Goal: Obtain resource: Obtain resource

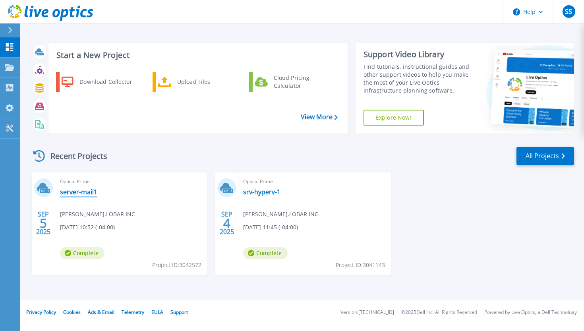
click at [85, 192] on link "server-mail1" at bounding box center [78, 192] width 37 height 8
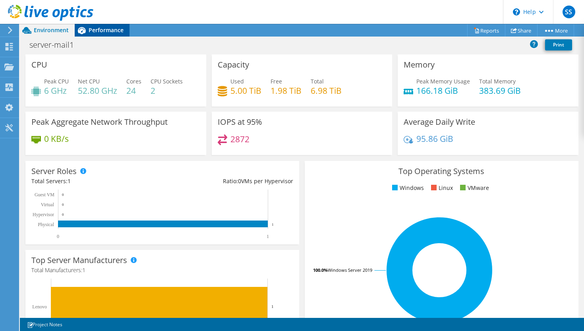
click at [95, 33] on span "Performance" at bounding box center [106, 30] width 35 height 8
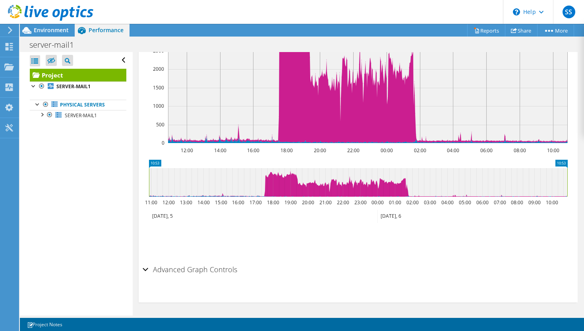
scroll to position [89, 0]
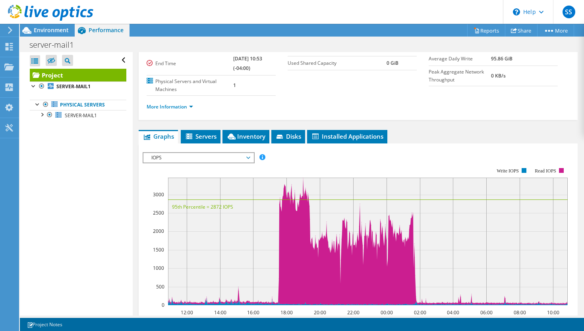
click at [240, 154] on span "IOPS" at bounding box center [198, 158] width 102 height 10
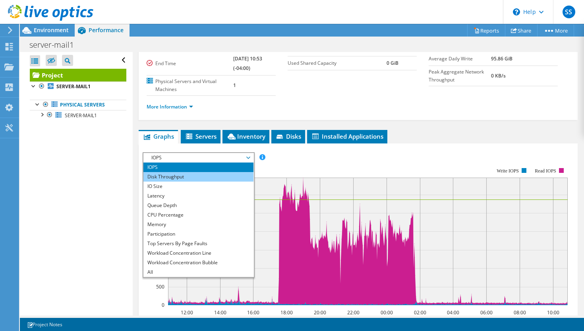
click at [223, 176] on li "Disk Throughput" at bounding box center [198, 177] width 110 height 10
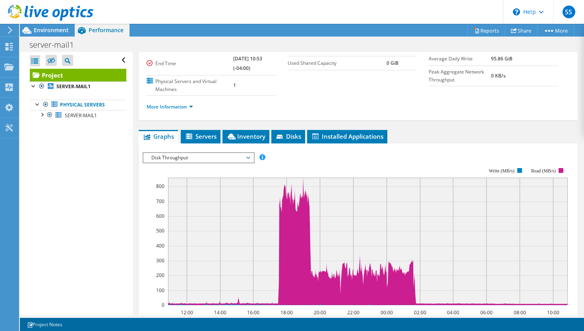
click at [247, 161] on span "Disk Throughput" at bounding box center [198, 158] width 102 height 10
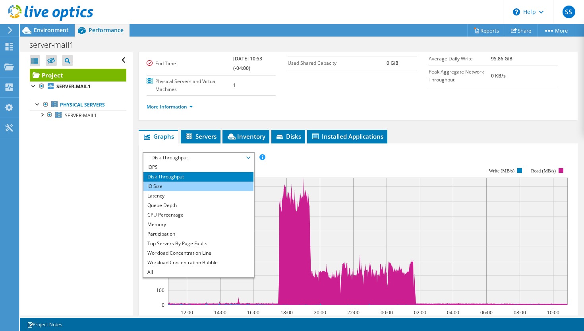
click at [210, 186] on li "IO Size" at bounding box center [198, 187] width 110 height 10
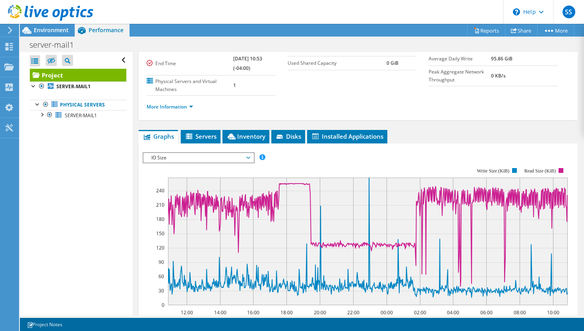
click at [247, 157] on span "IO Size" at bounding box center [198, 158] width 102 height 10
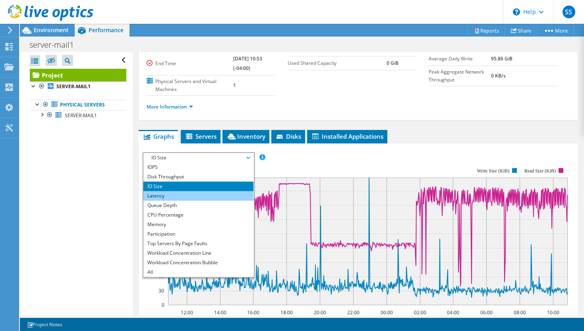
click at [221, 196] on li "Latency" at bounding box center [198, 196] width 110 height 10
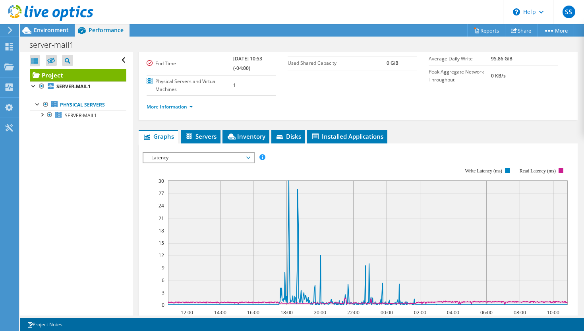
click at [230, 157] on span "Latency" at bounding box center [198, 158] width 102 height 10
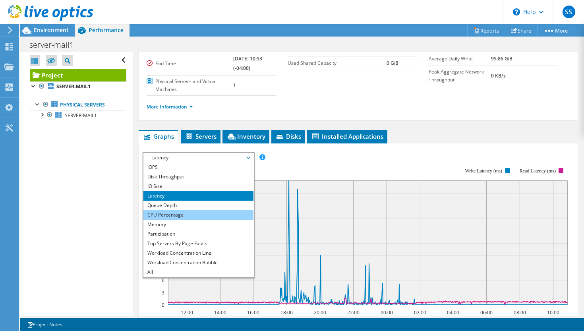
click at [217, 213] on li "CPU Percentage" at bounding box center [198, 215] width 110 height 10
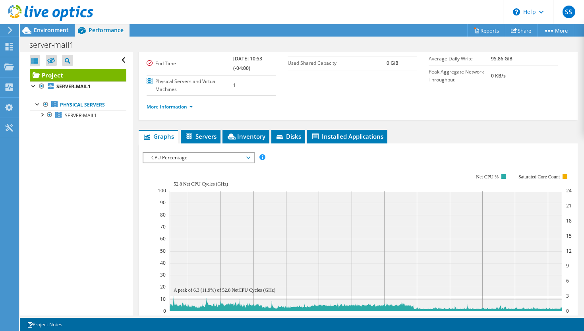
click at [227, 156] on span "CPU Percentage" at bounding box center [198, 158] width 102 height 10
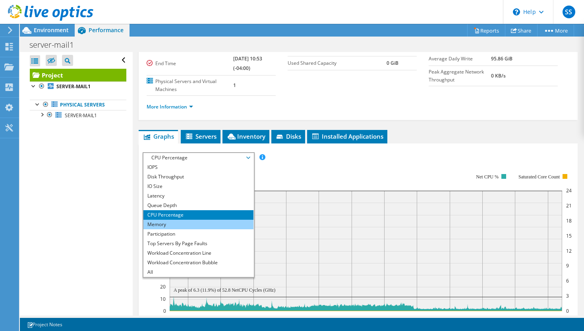
click at [211, 224] on li "Memory" at bounding box center [198, 225] width 110 height 10
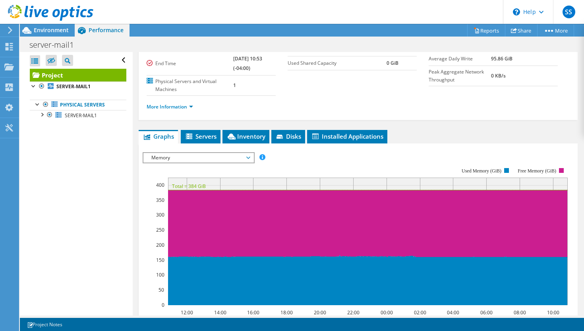
click at [236, 158] on span "Memory" at bounding box center [198, 158] width 102 height 10
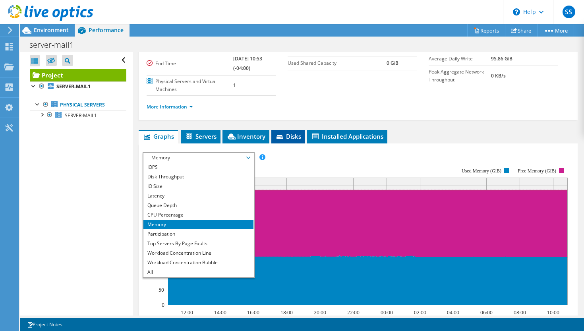
click at [283, 140] on span "Disks" at bounding box center [288, 136] width 26 height 8
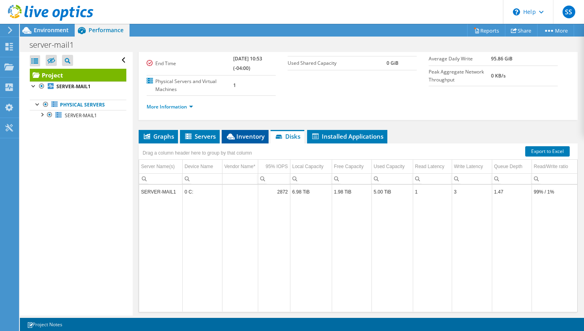
click at [249, 141] on li "Inventory" at bounding box center [245, 137] width 47 height 14
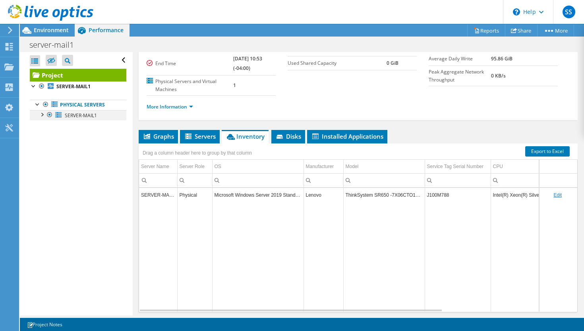
click at [41, 114] on div at bounding box center [42, 114] width 8 height 8
click at [483, 31] on link "Reports" at bounding box center [486, 30] width 38 height 12
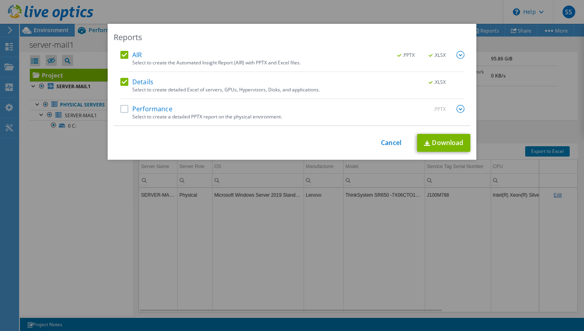
click at [122, 106] on label "Performance" at bounding box center [146, 109] width 52 height 8
click at [0, 0] on input "Performance" at bounding box center [0, 0] width 0 height 0
click at [461, 111] on img at bounding box center [461, 109] width 8 height 8
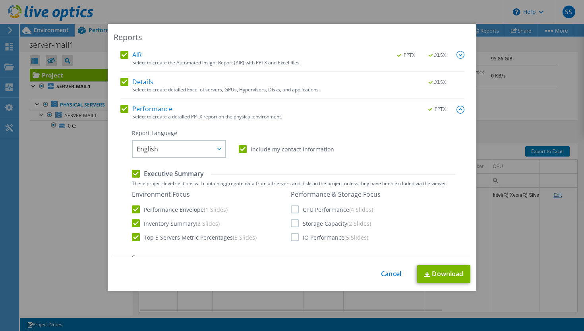
click at [461, 111] on img at bounding box center [461, 110] width 8 height 8
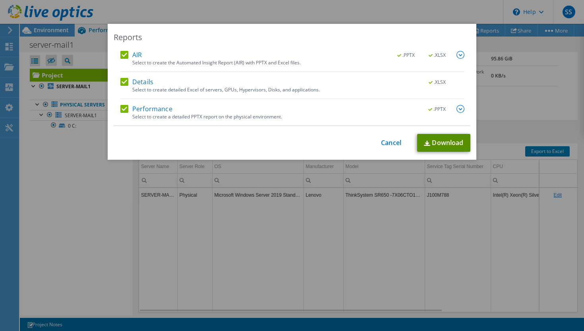
click at [426, 143] on img at bounding box center [427, 143] width 6 height 5
click at [58, 151] on div "Reports AIR .PPTX .XLSX Select to create the Automated Insight Report (AIR) wit…" at bounding box center [292, 165] width 584 height 283
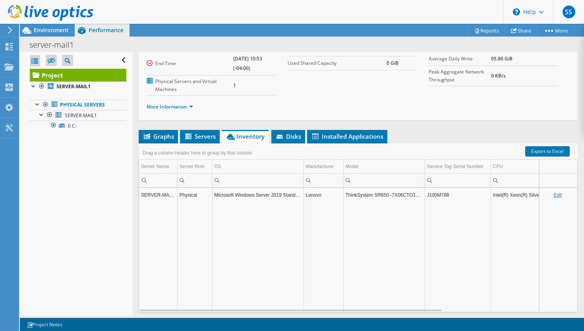
click at [53, 31] on div at bounding box center [292, 165] width 584 height 331
click at [11, 46] on use at bounding box center [10, 47] width 8 height 8
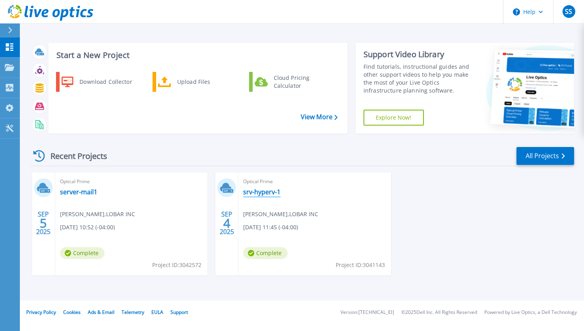
click at [272, 190] on link "srv-hyperv-1" at bounding box center [261, 192] width 37 height 8
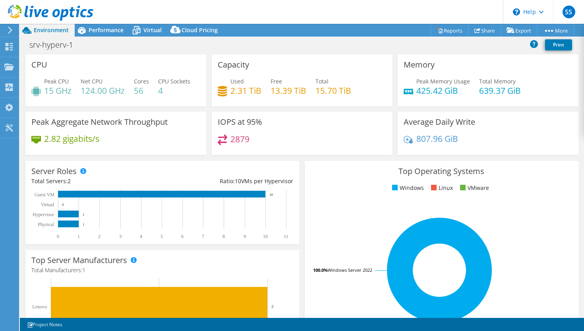
select select "USD"
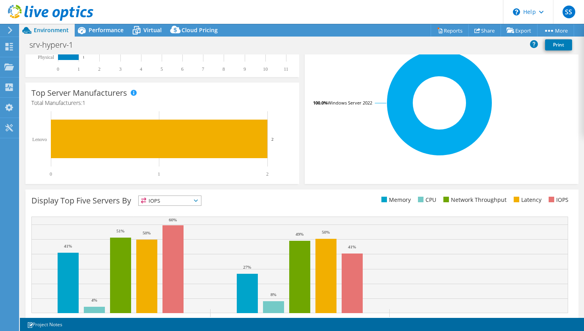
scroll to position [199, 0]
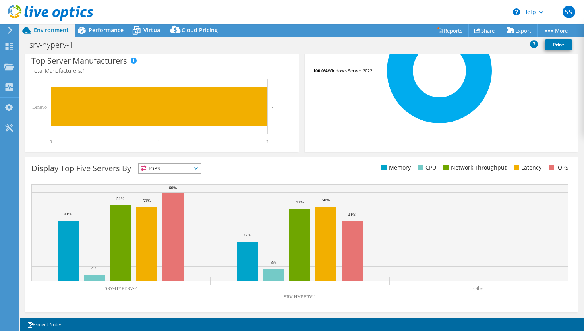
click at [192, 167] on span "IOPS" at bounding box center [170, 169] width 62 height 10
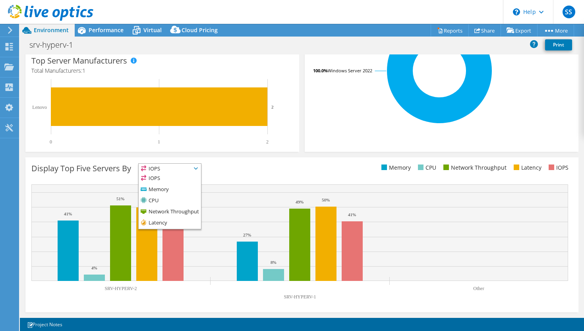
click at [192, 167] on span "IOPS" at bounding box center [170, 169] width 62 height 10
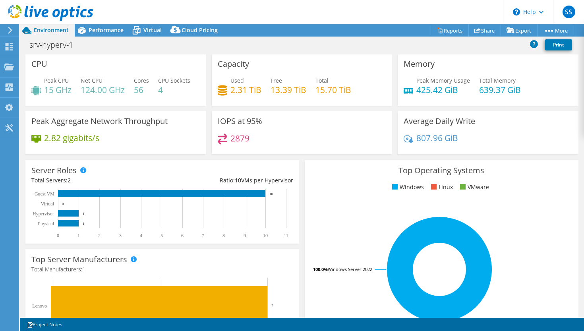
scroll to position [0, 0]
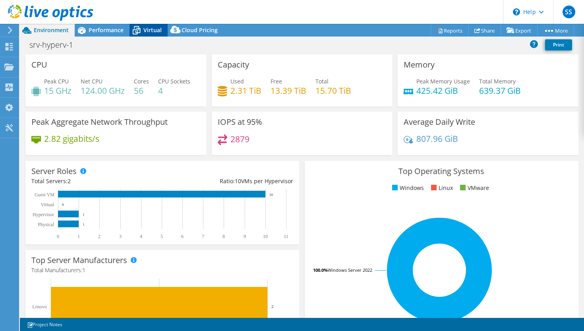
click at [151, 33] on span "Virtual" at bounding box center [152, 30] width 18 height 8
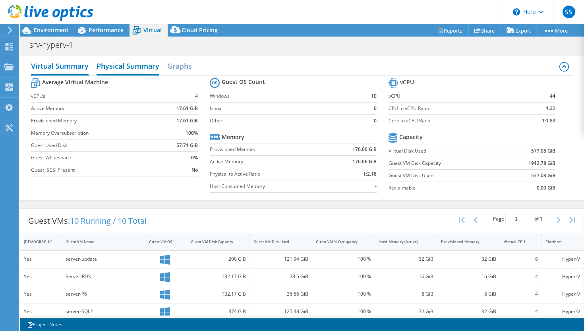
click at [128, 68] on h2 "Physical Summary" at bounding box center [128, 66] width 63 height 17
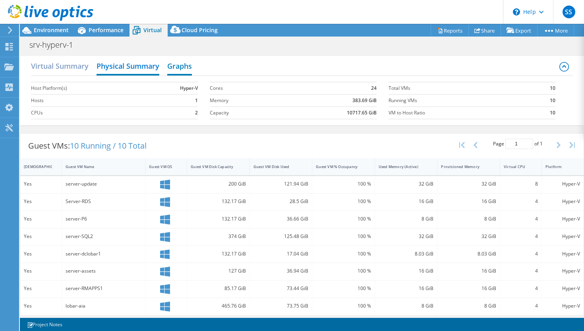
click at [178, 67] on h2 "Graphs" at bounding box center [179, 66] width 25 height 17
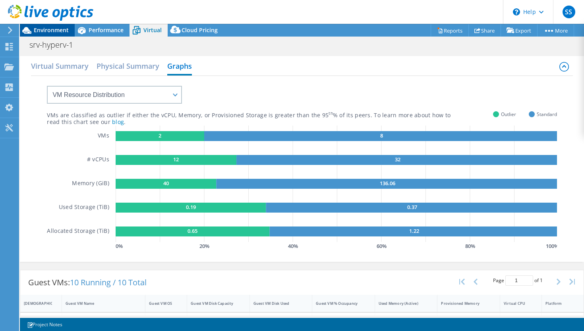
click at [43, 27] on span "Environment" at bounding box center [51, 30] width 35 height 8
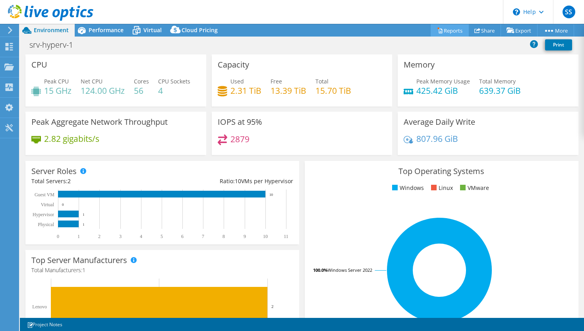
click at [437, 31] on link "Reports" at bounding box center [450, 30] width 38 height 12
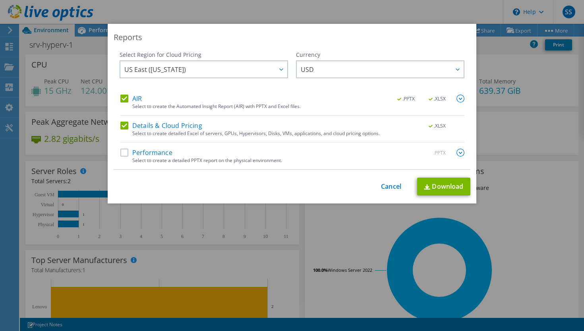
click at [127, 151] on label "Performance" at bounding box center [146, 153] width 52 height 8
click at [0, 0] on input "Performance" at bounding box center [0, 0] width 0 height 0
click at [285, 70] on div at bounding box center [281, 69] width 13 height 16
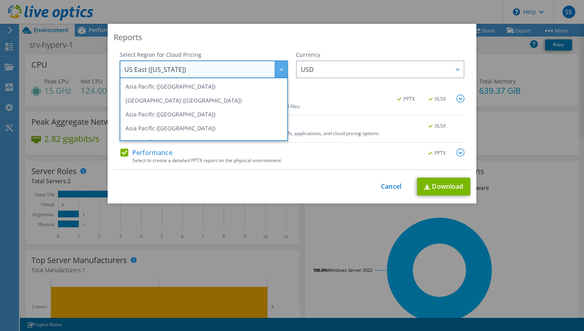
click at [285, 70] on div at bounding box center [281, 69] width 13 height 16
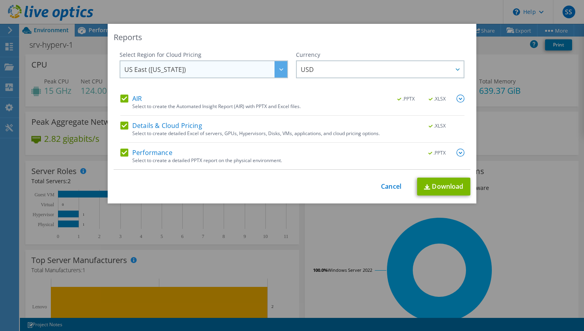
click at [280, 69] on icon at bounding box center [281, 69] width 4 height 2
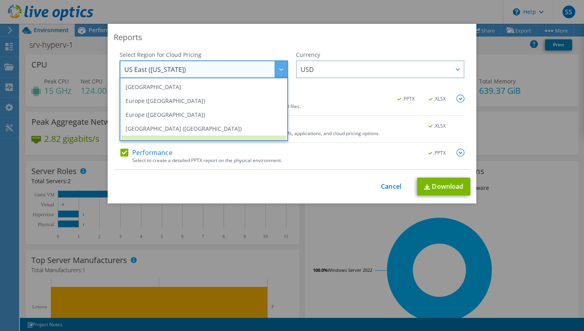
scroll to position [107, 0]
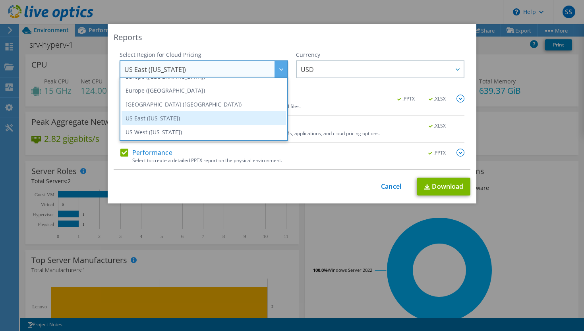
click at [244, 118] on li "US East (Virginia)" at bounding box center [204, 118] width 165 height 14
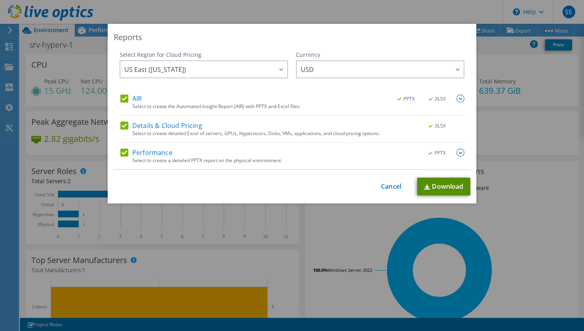
click at [434, 186] on link "Download" at bounding box center [443, 187] width 53 height 18
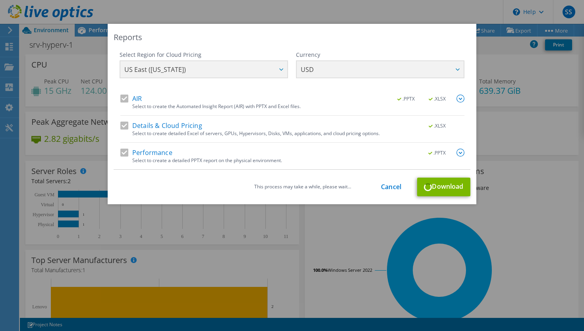
scroll to position [105, 0]
